Goal: Transaction & Acquisition: Purchase product/service

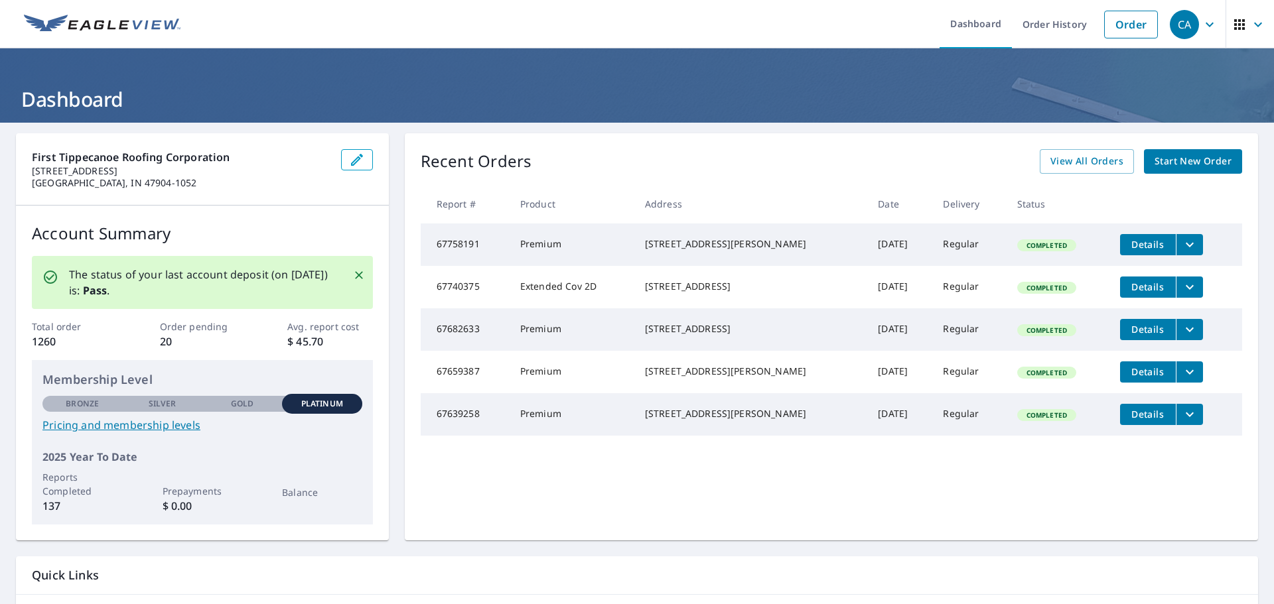
click at [338, 36] on ul "Dashboard Order History Order" at bounding box center [676, 24] width 976 height 48
click at [1131, 31] on link "Order" at bounding box center [1131, 25] width 54 height 28
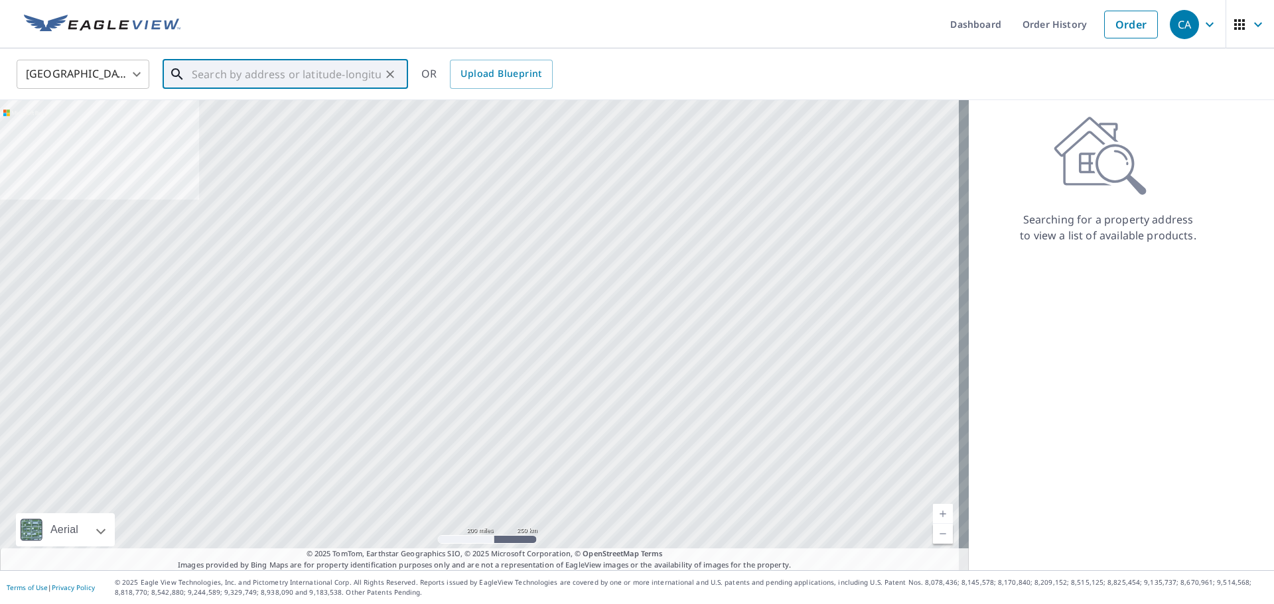
click at [309, 84] on input "text" at bounding box center [286, 74] width 189 height 37
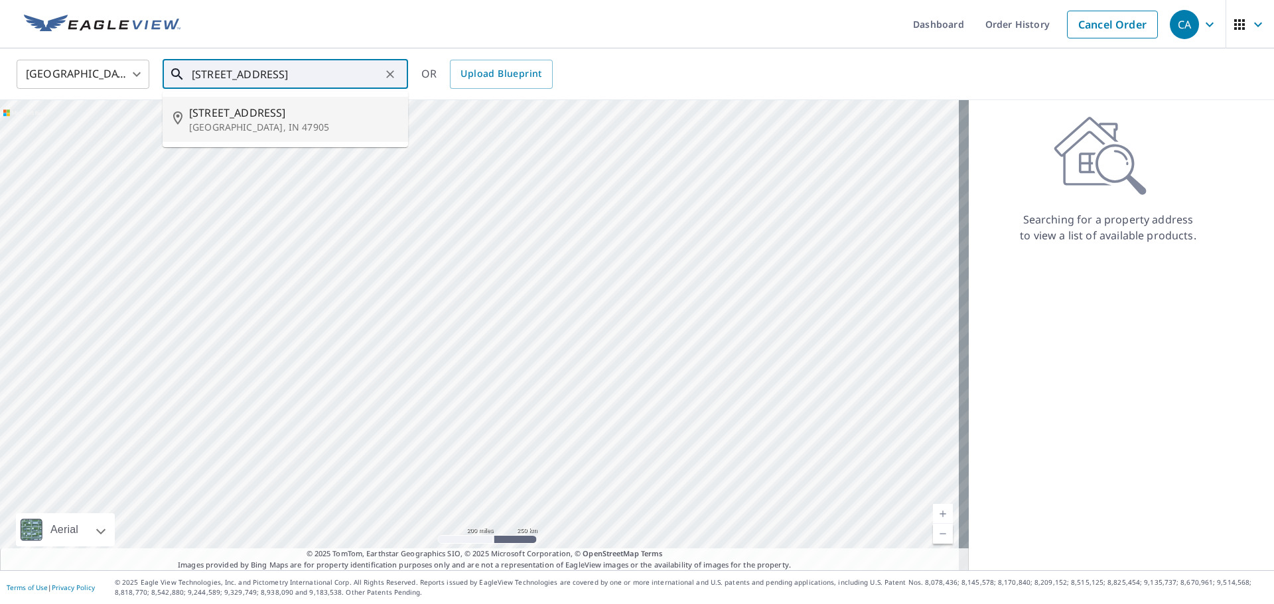
click at [253, 118] on span "[STREET_ADDRESS]" at bounding box center [293, 113] width 208 height 16
type input "[STREET_ADDRESS]"
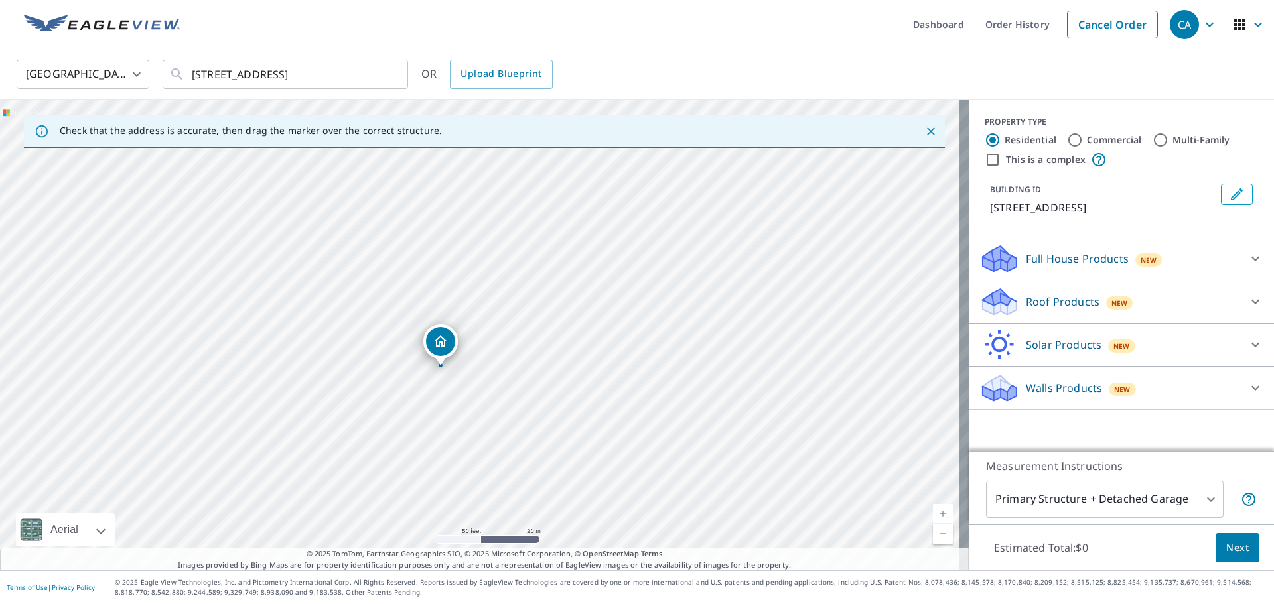
drag, startPoint x: 389, startPoint y: 375, endPoint x: 489, endPoint y: 383, distance: 99.8
click at [489, 383] on div "[STREET_ADDRESS]" at bounding box center [484, 335] width 969 height 470
click at [1026, 305] on p "Roof Products" at bounding box center [1063, 302] width 74 height 16
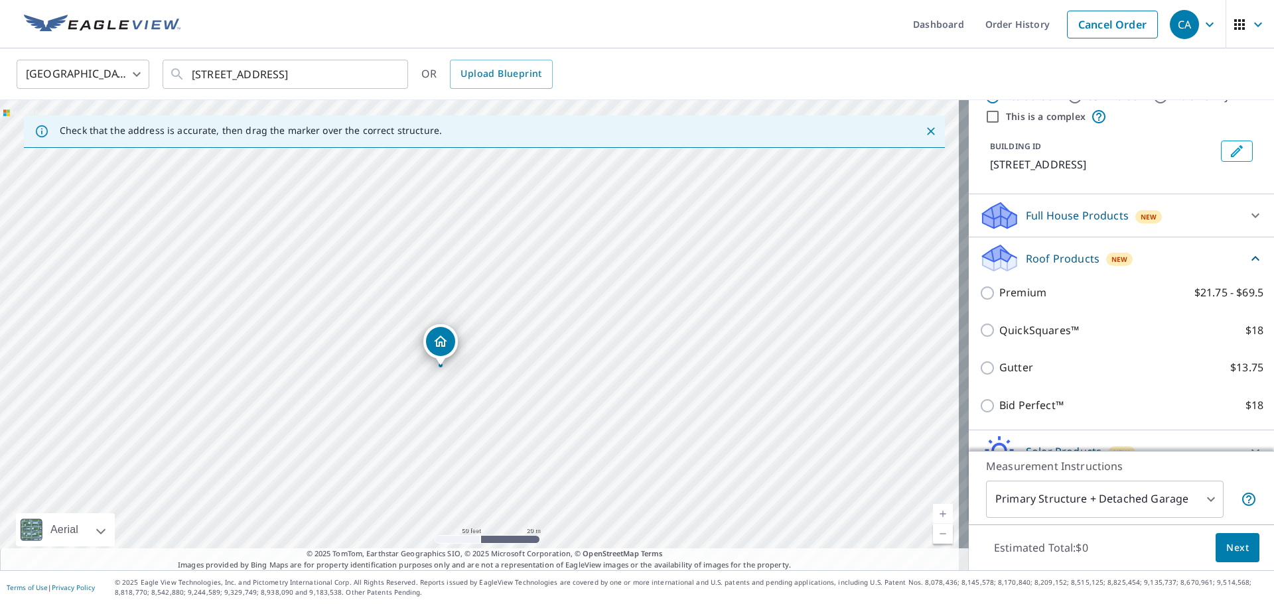
scroll to position [66, 0]
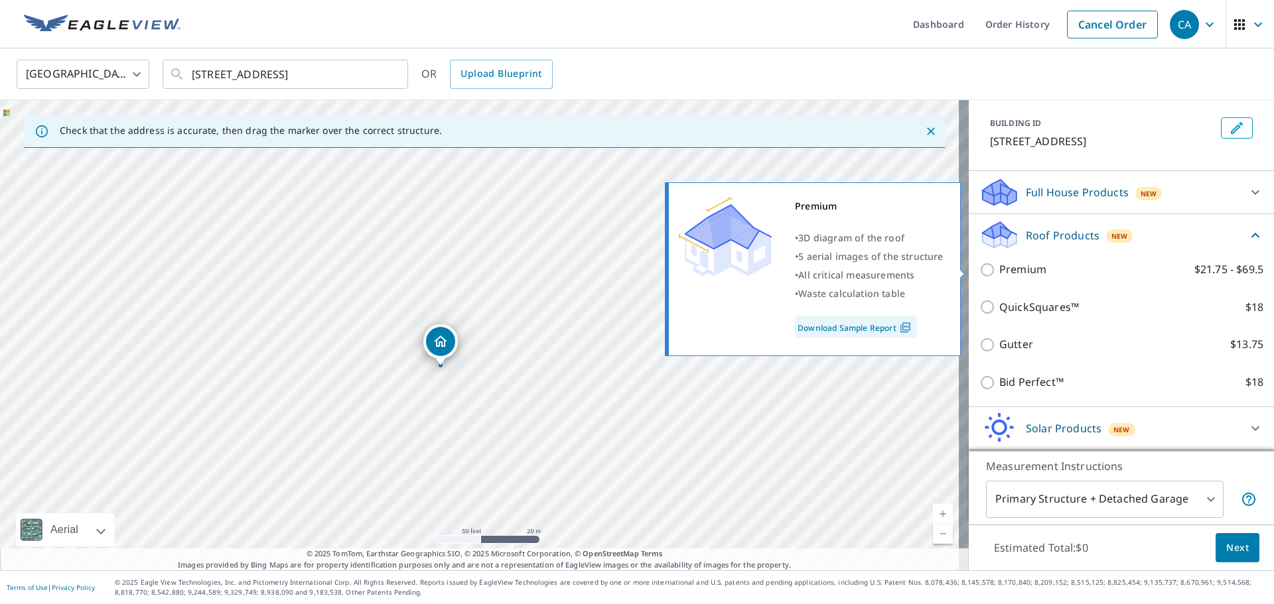
click at [999, 270] on p "Premium" at bounding box center [1022, 269] width 47 height 17
click at [992, 270] on input "Premium $21.75 - $69.5" at bounding box center [989, 270] width 20 height 16
checkbox input "true"
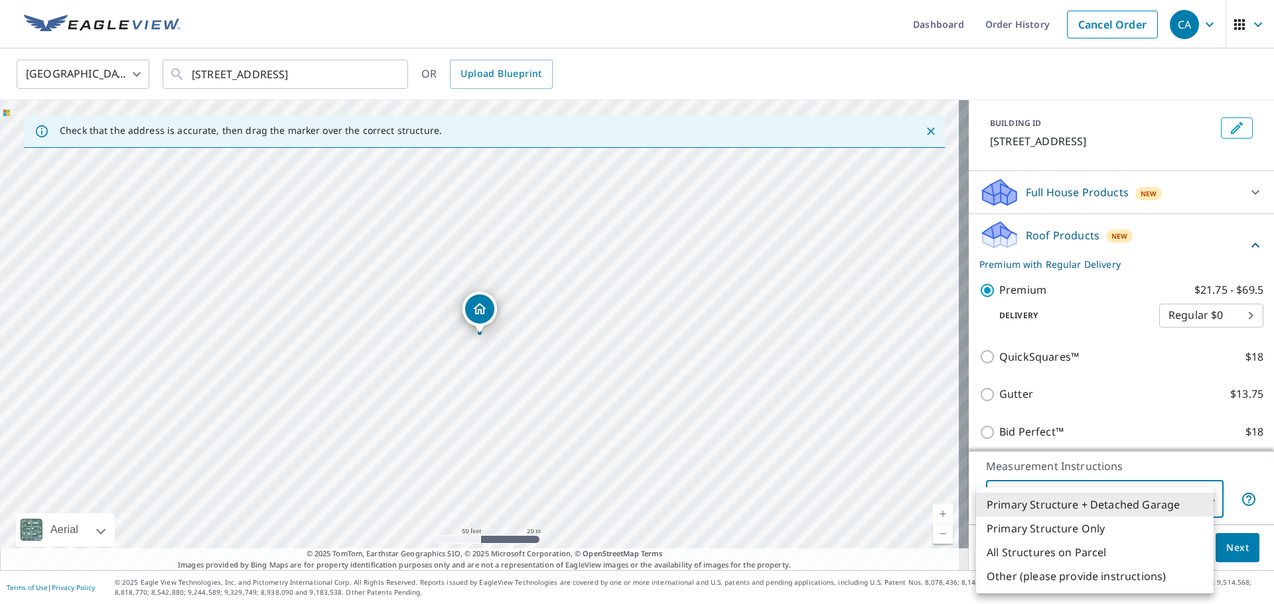
click at [1067, 510] on body "CA CA Dashboard Order History Cancel Order CA [GEOGRAPHIC_DATA] [GEOGRAPHIC_DAT…" at bounding box center [637, 302] width 1274 height 604
click at [1022, 532] on li "Primary Structure Only" at bounding box center [1095, 529] width 238 height 24
type input "2"
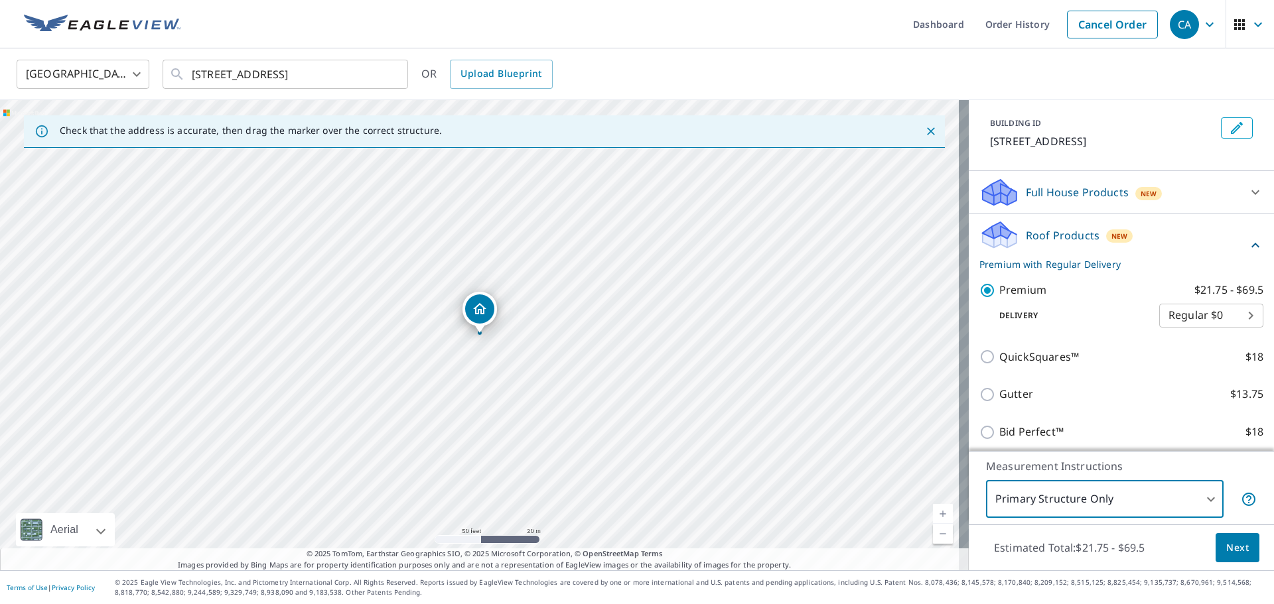
click at [1226, 547] on span "Next" at bounding box center [1237, 548] width 23 height 17
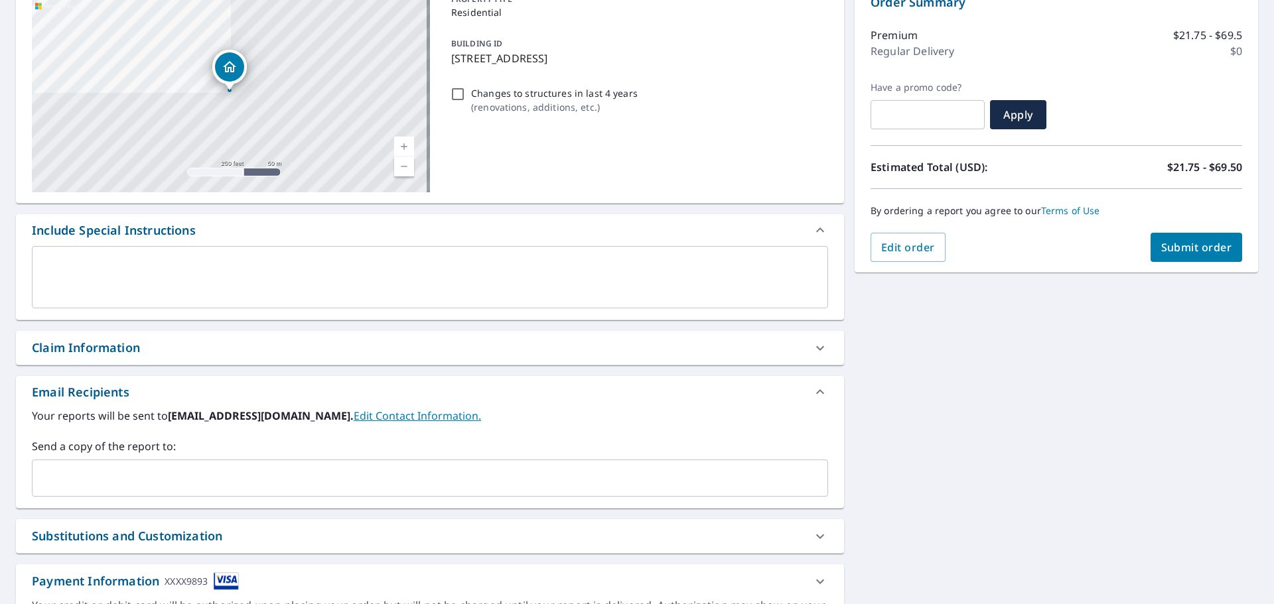
scroll to position [199, 0]
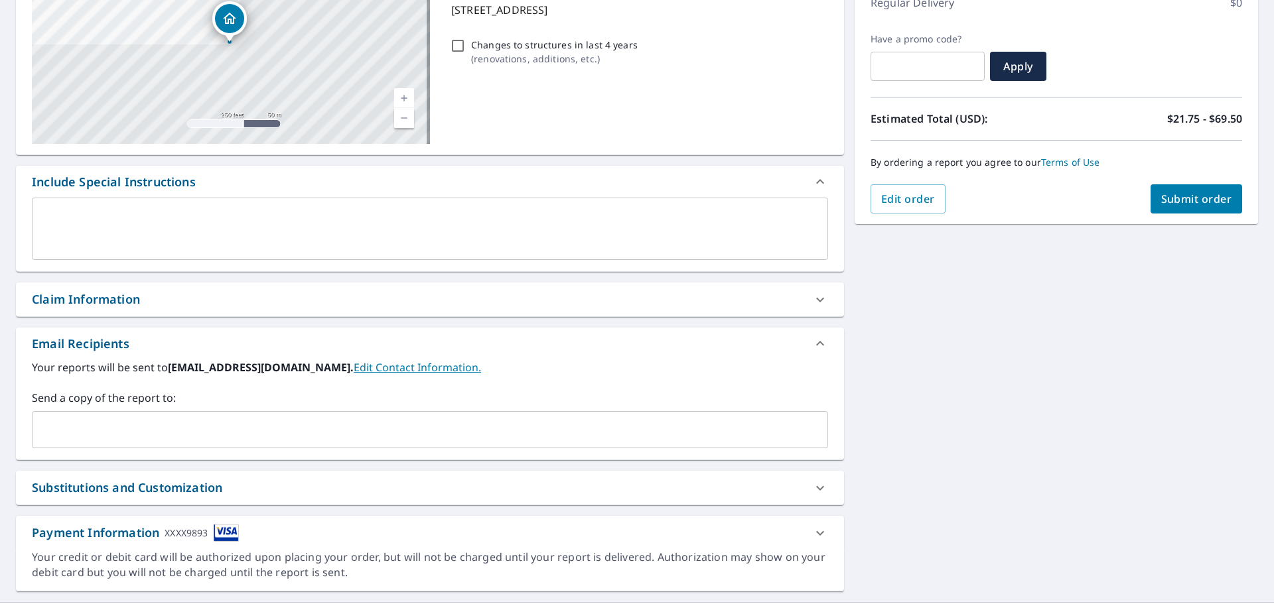
click at [117, 427] on input "text" at bounding box center [420, 429] width 764 height 25
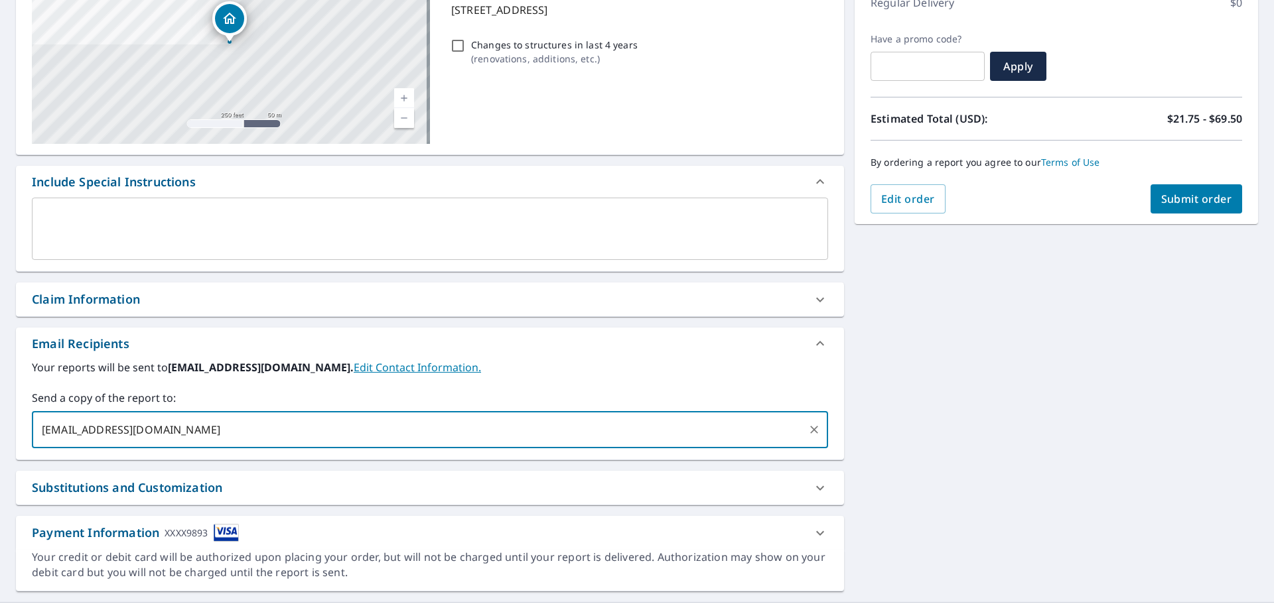
type input "[EMAIL_ADDRESS][DOMAIN_NAME]"
checkbox input "true"
type input "[EMAIL_ADDRESS][DOMAIN_NAME]"
checkbox input "true"
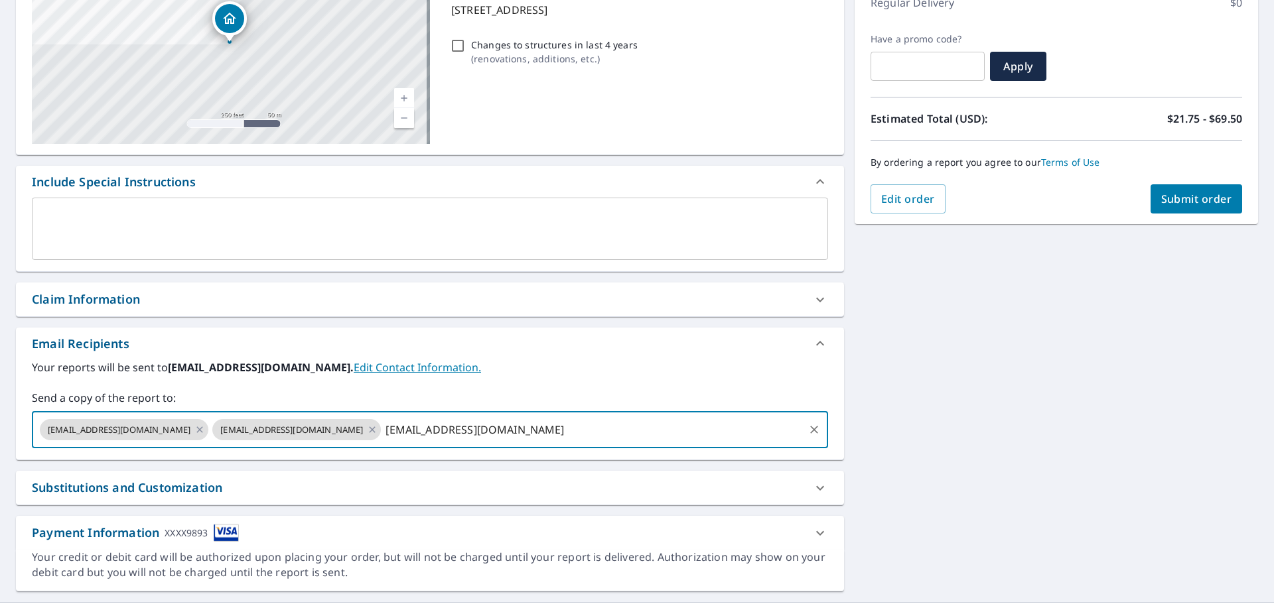
type input "[EMAIL_ADDRESS][DOMAIN_NAME]"
click at [1176, 195] on span "Submit order" at bounding box center [1196, 199] width 71 height 15
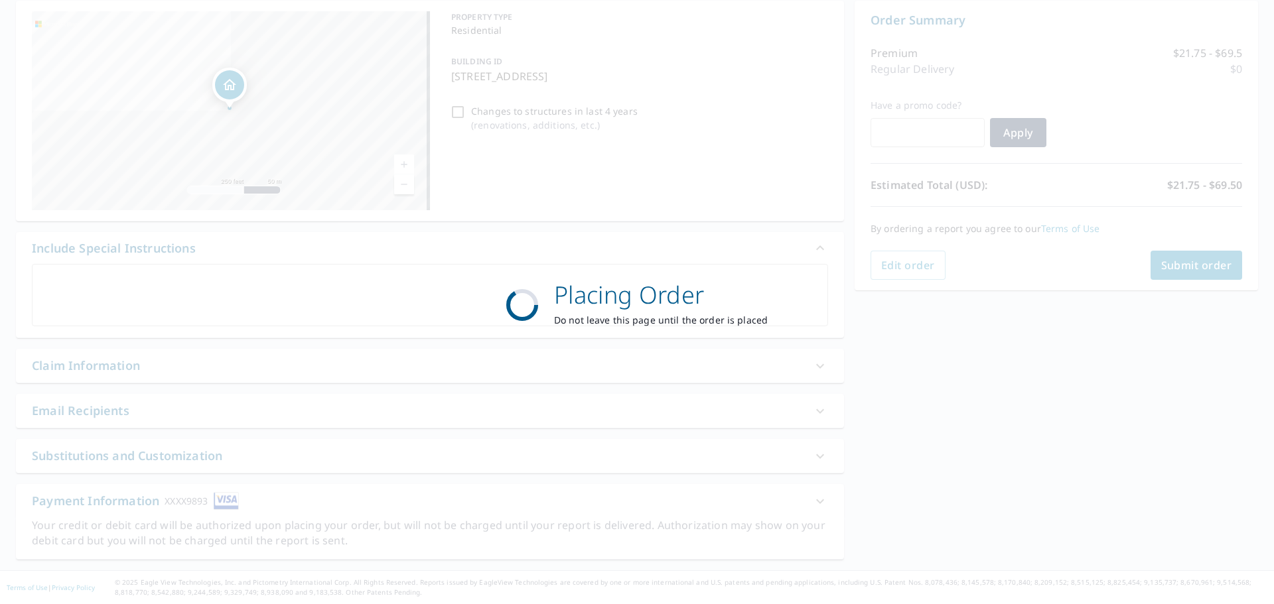
checkbox input "true"
